Goal: Task Accomplishment & Management: Manage account settings

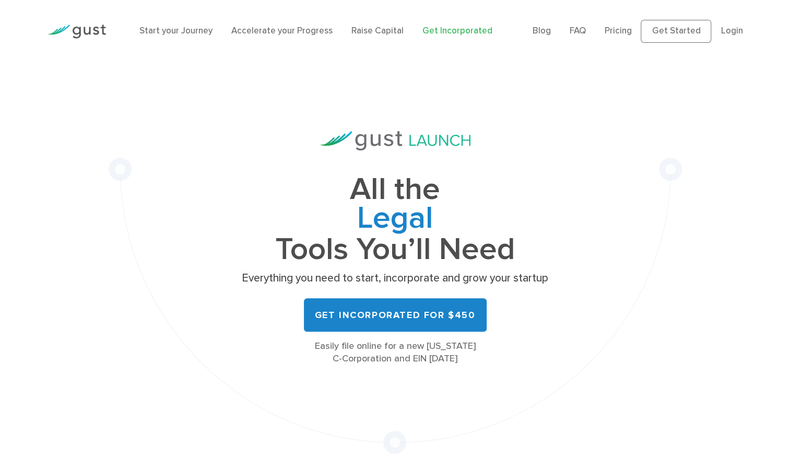
click at [159, 243] on div "All the Legal Cap Table Fundraising Governance Tools You’ll Need Everything you…" at bounding box center [395, 258] width 573 height 391
click at [734, 32] on link "Login" at bounding box center [732, 31] width 22 height 10
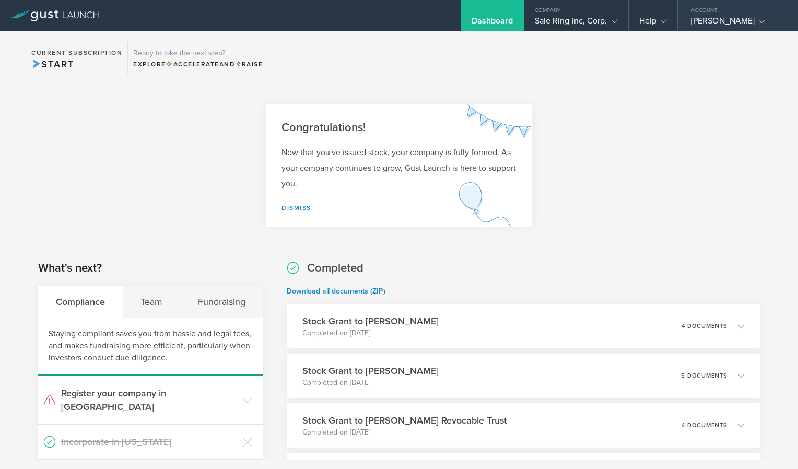
click at [765, 23] on div "William Francis Paynter" at bounding box center [735, 24] width 89 height 16
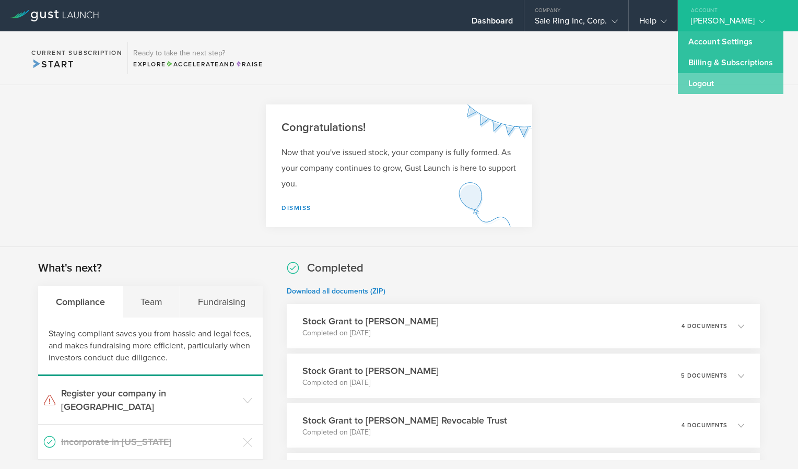
click at [694, 81] on link "Logout" at bounding box center [730, 83] width 105 height 21
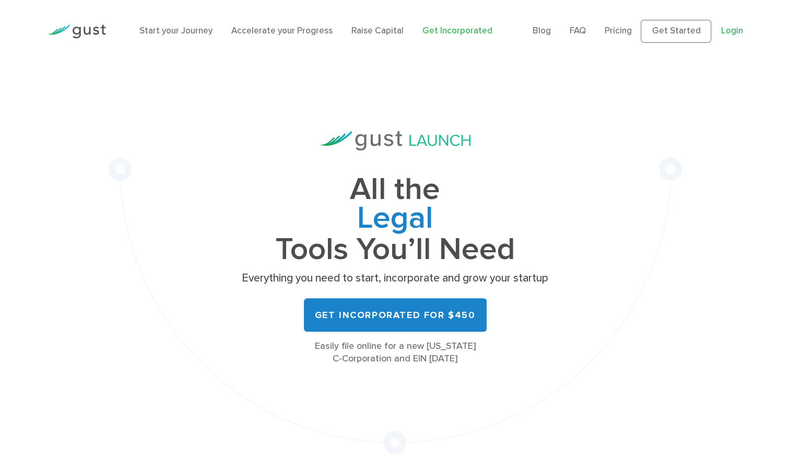
click at [729, 36] on link "Login" at bounding box center [732, 31] width 22 height 10
